Goal: Task Accomplishment & Management: Use online tool/utility

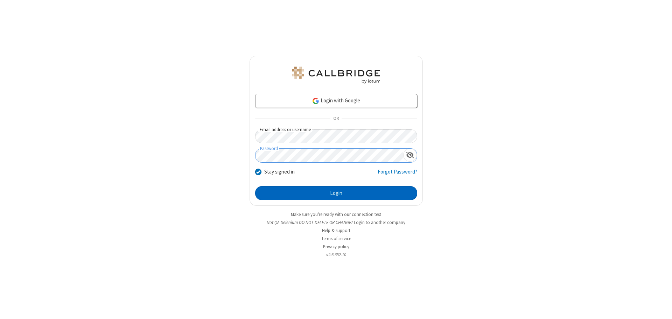
click at [336, 193] on button "Login" at bounding box center [336, 193] width 162 height 14
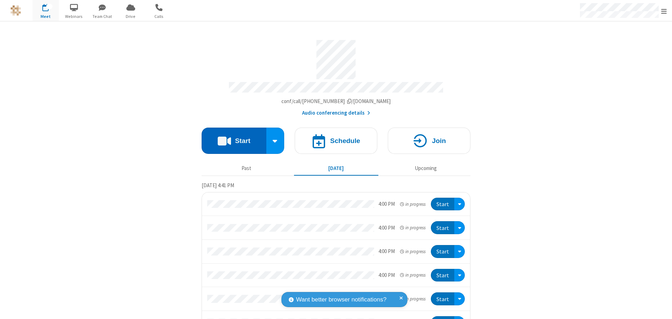
click at [231, 137] on button "Start" at bounding box center [234, 140] width 65 height 26
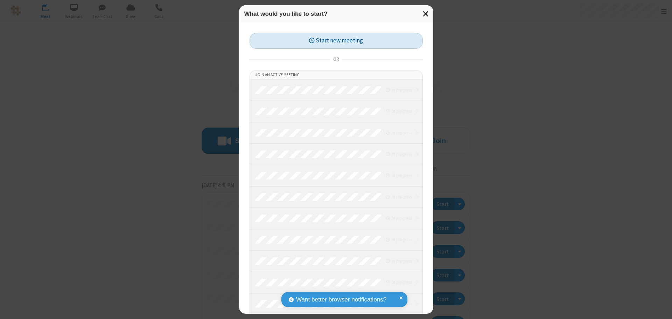
click at [336, 41] on button "Start new meeting" at bounding box center [336, 41] width 173 height 16
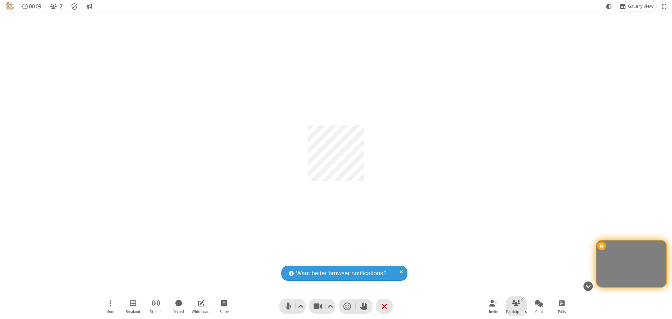
click at [517, 311] on span "Participants" at bounding box center [516, 311] width 21 height 4
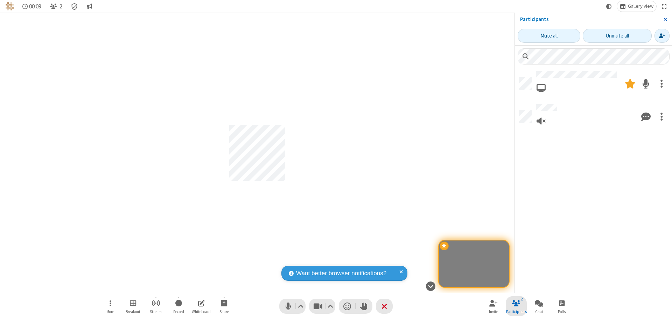
click at [665, 19] on span "Close sidebar" at bounding box center [666, 19] width 4 height 6
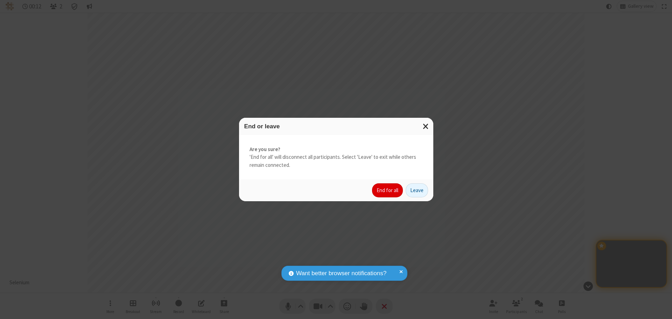
click at [388, 190] on button "End for all" at bounding box center [387, 190] width 31 height 14
